Goal: Find specific page/section: Find specific page/section

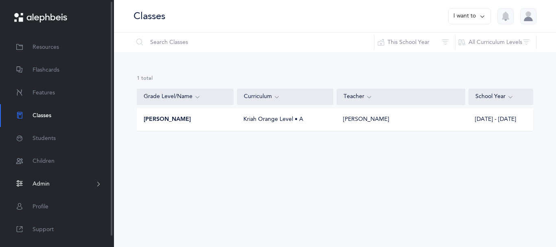
click at [48, 184] on span "Admin" at bounding box center [41, 184] width 17 height 9
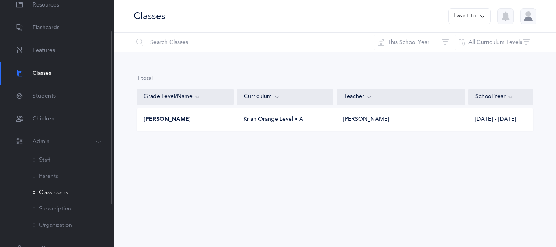
click at [54, 196] on link "Classrooms" at bounding box center [50, 192] width 35 height 7
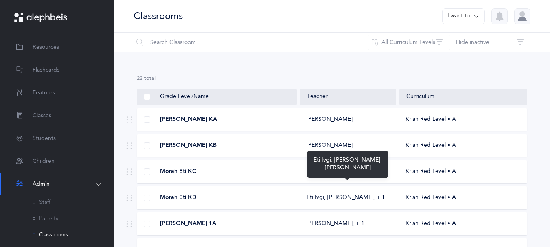
click at [343, 176] on div "Eti Ivgi, [PERSON_NAME]‪, + 1‬" at bounding box center [346, 172] width 79 height 8
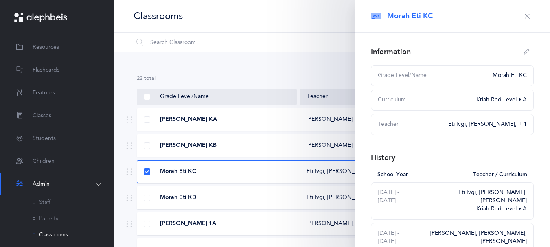
click at [143, 176] on div "Morah Eti KC" at bounding box center [217, 172] width 160 height 8
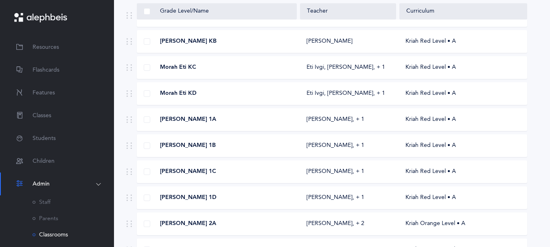
scroll to position [116, 0]
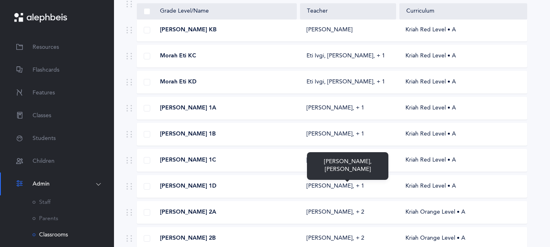
click at [365, 165] on div "[PERSON_NAME]‪, + 1‬" at bounding box center [336, 160] width 58 height 8
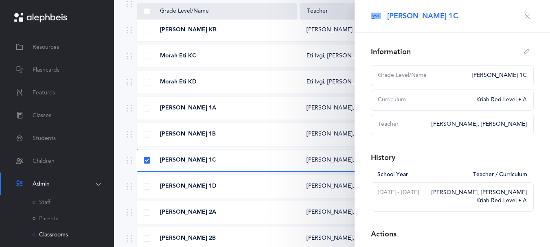
click at [299, 172] on div "[PERSON_NAME] 1C [PERSON_NAME]‪, + 1‬ Kriah Red Level • A" at bounding box center [332, 160] width 391 height 23
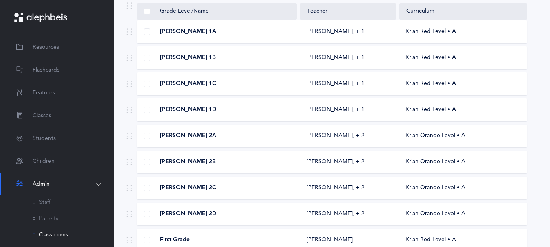
scroll to position [188, 0]
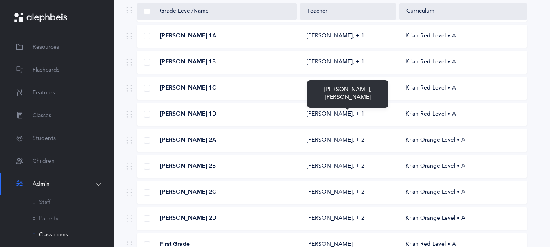
click at [324, 92] on div "Ronit Silberman‪, + 1‬" at bounding box center [336, 88] width 58 height 8
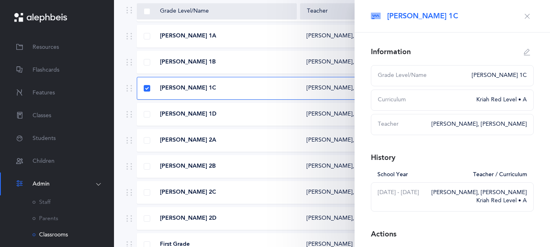
click at [283, 66] on div "Morah Yafit 1B" at bounding box center [217, 62] width 160 height 8
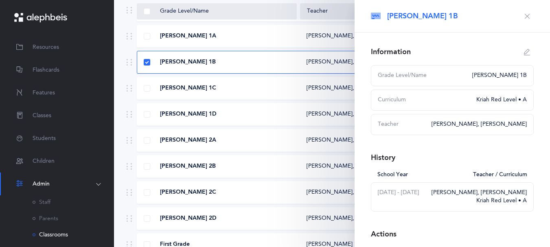
click at [524, 18] on icon "button" at bounding box center [527, 16] width 7 height 7
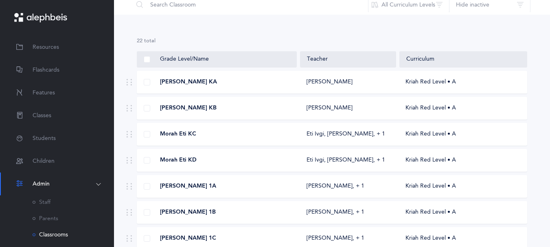
scroll to position [0, 0]
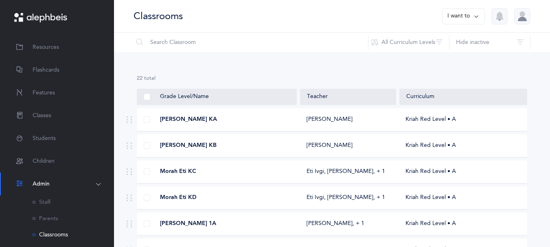
click at [267, 124] on div "Morah Nacy KA" at bounding box center [217, 120] width 160 height 8
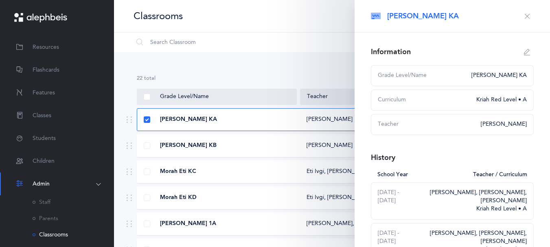
click at [278, 21] on div "Classrooms I want to" at bounding box center [332, 16] width 436 height 33
click at [525, 19] on button "button" at bounding box center [527, 16] width 13 height 13
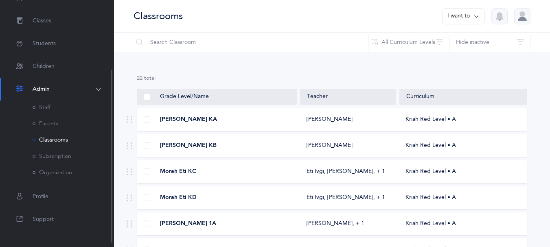
click at [99, 236] on div "Shulamis Durden Resources Flashcards Features Classes Students Children Admin S…" at bounding box center [57, 123] width 114 height 247
click at [229, 124] on div "Morah Nacy KA" at bounding box center [217, 120] width 160 height 8
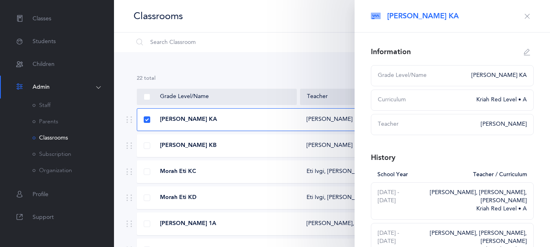
click at [144, 124] on div "Morah Nacy KA" at bounding box center [217, 120] width 160 height 8
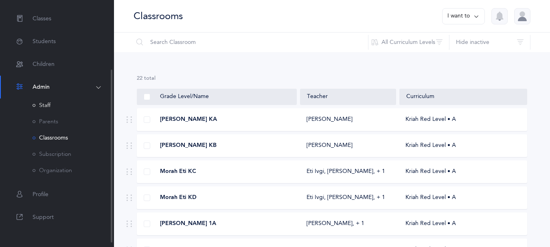
click at [45, 109] on link "Staff" at bounding box center [42, 105] width 18 height 7
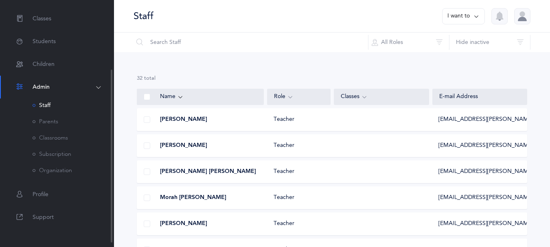
click at [35, 87] on span "Admin" at bounding box center [41, 87] width 17 height 9
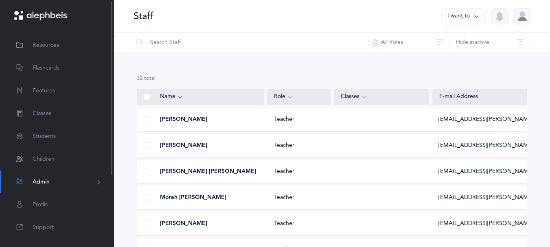
click at [43, 51] on span "Resources" at bounding box center [46, 47] width 26 height 9
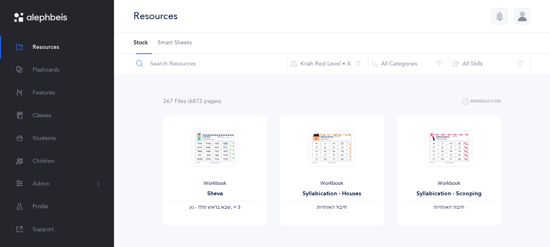
click at [174, 73] on input "text" at bounding box center [210, 64] width 154 height 20
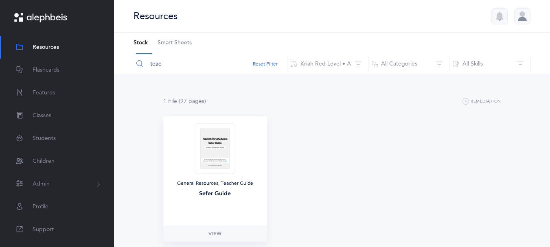
click at [214, 149] on img at bounding box center [215, 148] width 40 height 51
click at [212, 237] on span "View" at bounding box center [215, 233] width 13 height 7
click at [171, 64] on input "teac" at bounding box center [210, 64] width 154 height 20
type input "t"
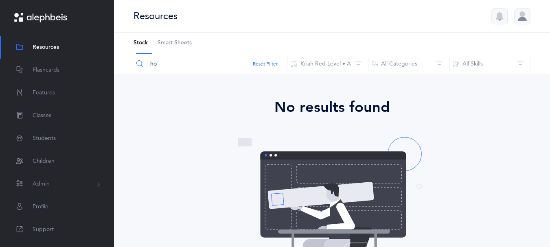
type input "h"
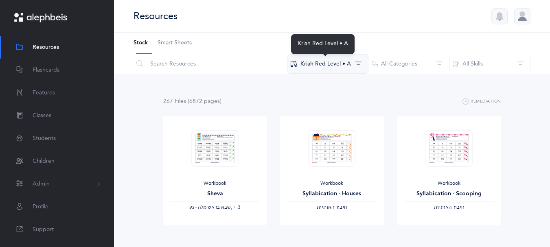
click at [363, 64] on button "Kriah Red Level • A" at bounding box center [327, 64] width 81 height 20
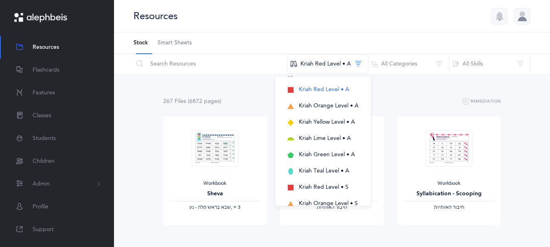
scroll to position [59, 0]
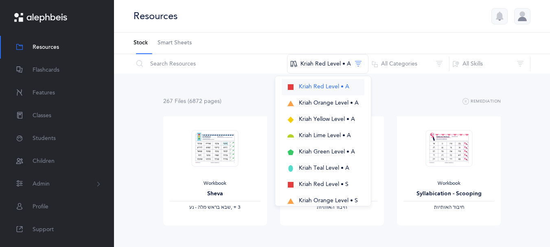
click at [308, 90] on span "Kriah Red Level • A" at bounding box center [324, 87] width 51 height 7
click at [187, 45] on span "Smart Sheets" at bounding box center [175, 43] width 34 height 8
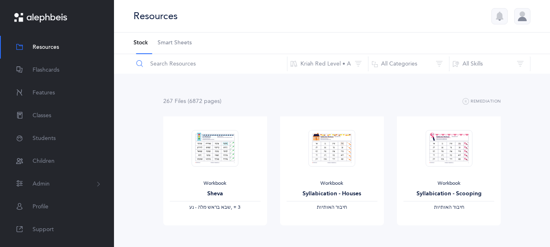
click at [163, 67] on input "text" at bounding box center [210, 64] width 154 height 20
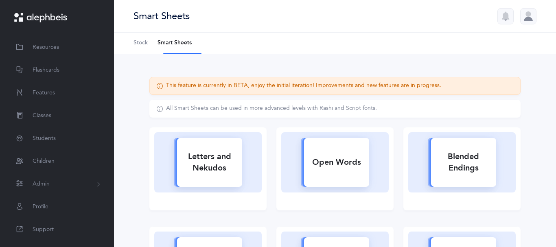
click at [176, 45] on li "Smart Sheets" at bounding box center [175, 43] width 34 height 21
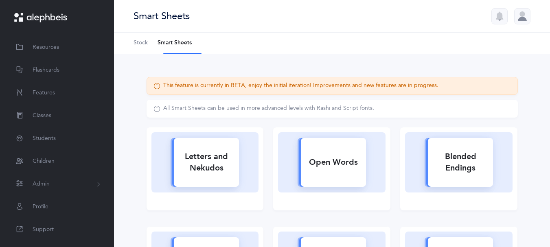
click at [142, 47] on span "Stock" at bounding box center [141, 43] width 14 height 8
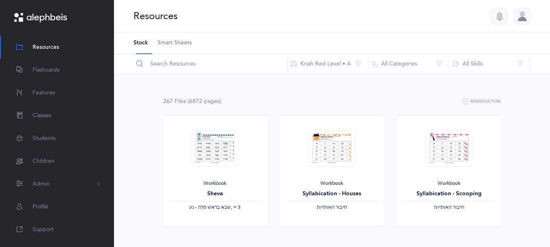
click at [168, 70] on input "text" at bounding box center [210, 64] width 154 height 20
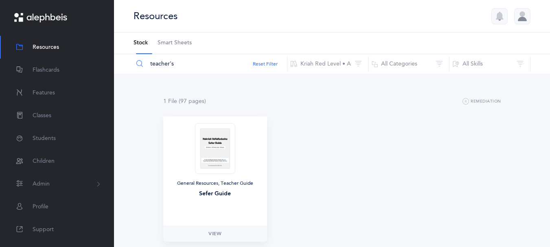
type input "teacher's"
click at [214, 160] on img at bounding box center [215, 148] width 40 height 51
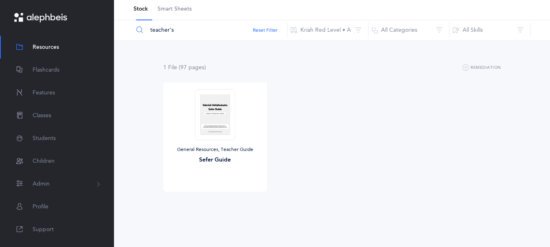
scroll to position [40, 0]
click at [218, 199] on span "View" at bounding box center [215, 199] width 13 height 7
